Goal: Check status

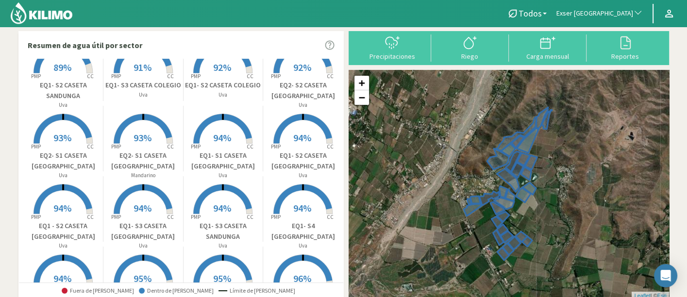
scroll to position [54, 0]
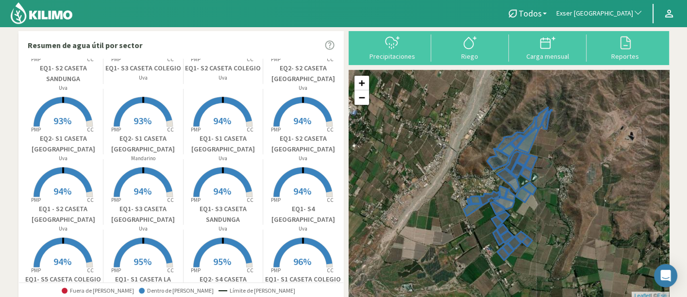
click at [131, 200] on rect at bounding box center [143, 198] width 78 height 78
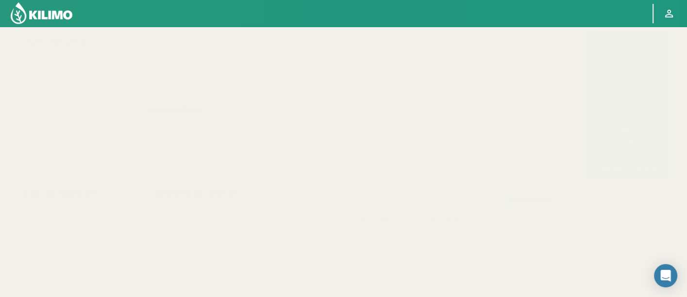
click at [73, 15] on img at bounding box center [42, 12] width 64 height 23
